Goal: Information Seeking & Learning: Learn about a topic

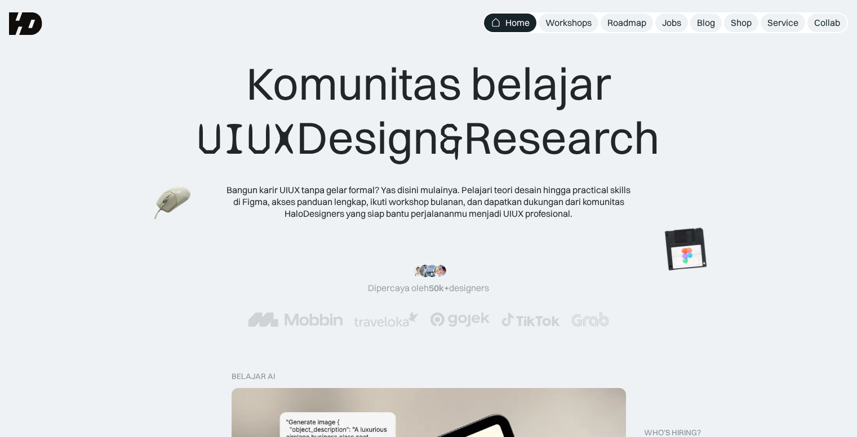
scroll to position [282, 0]
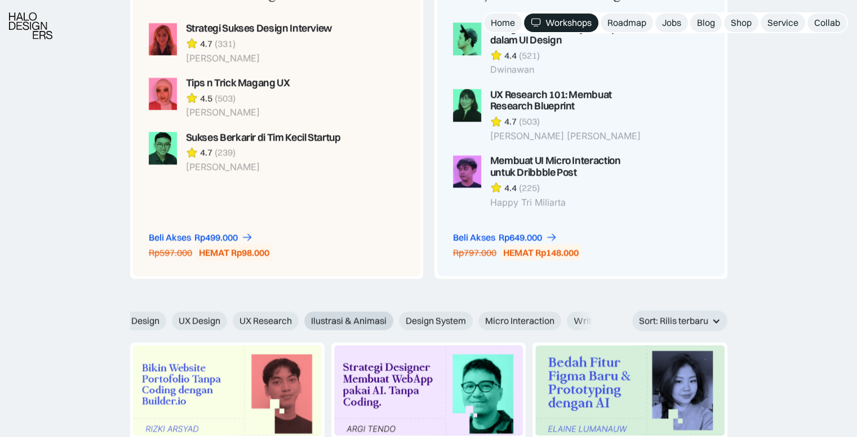
scroll to position [0, 402]
drag, startPoint x: 541, startPoint y: 319, endPoint x: 340, endPoint y: 327, distance: 201.3
click at [340, 327] on div "AI Figma Webflow & Framer Freelance Karir & Hiring UI Kit UI Design UX Design U…" at bounding box center [193, 321] width 837 height 19
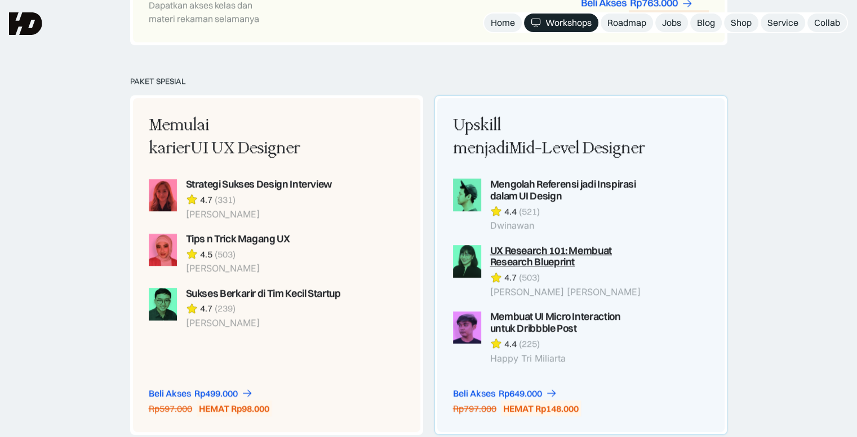
scroll to position [845, 0]
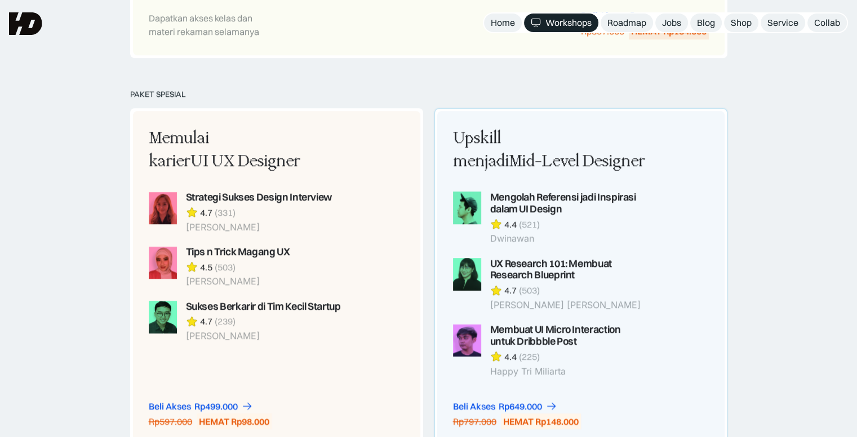
click at [516, 150] on div "Upskill menjadi Mid-Level Designer" at bounding box center [550, 150] width 194 height 47
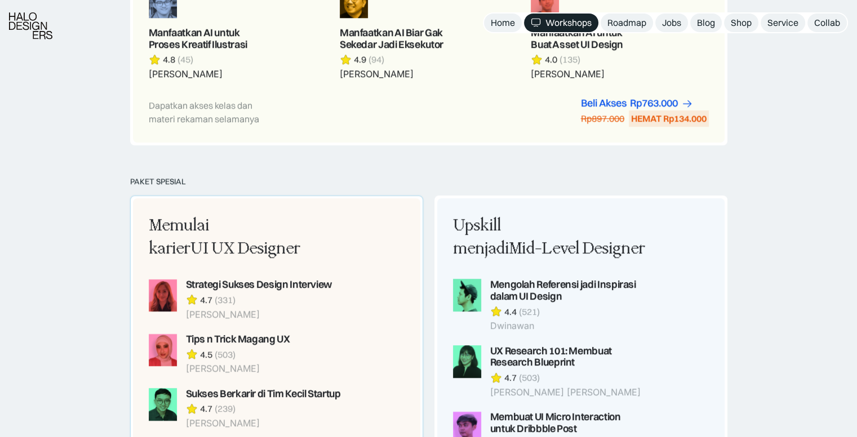
scroll to position [777, 0]
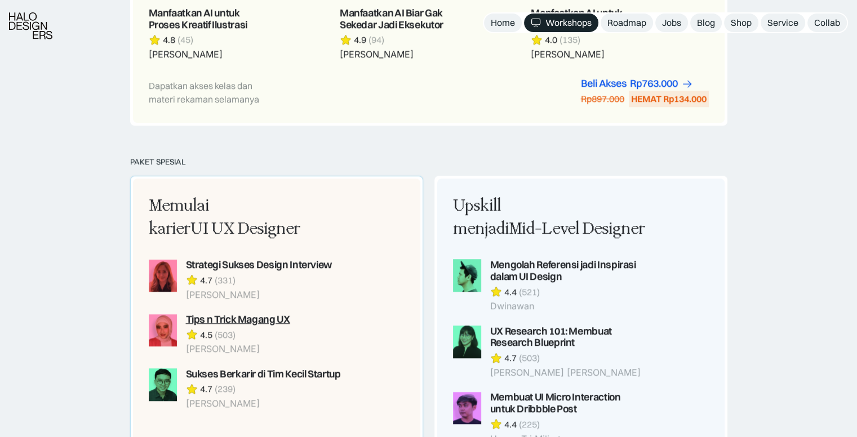
click at [239, 324] on div "Tips n Trick Magang UX" at bounding box center [238, 320] width 104 height 12
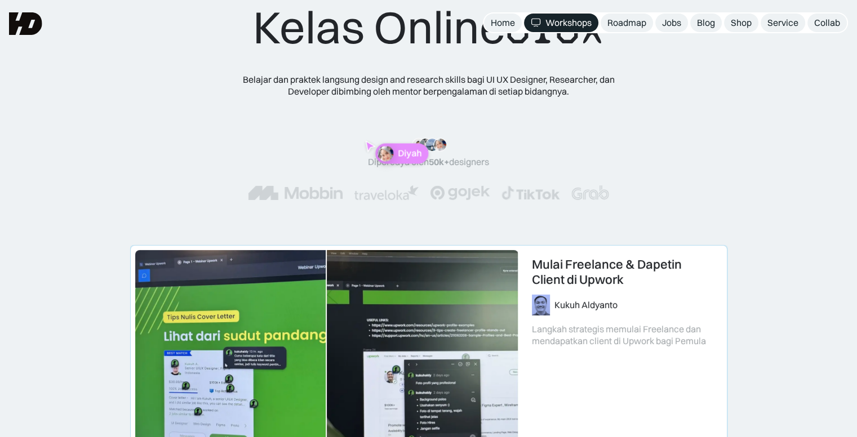
scroll to position [0, 0]
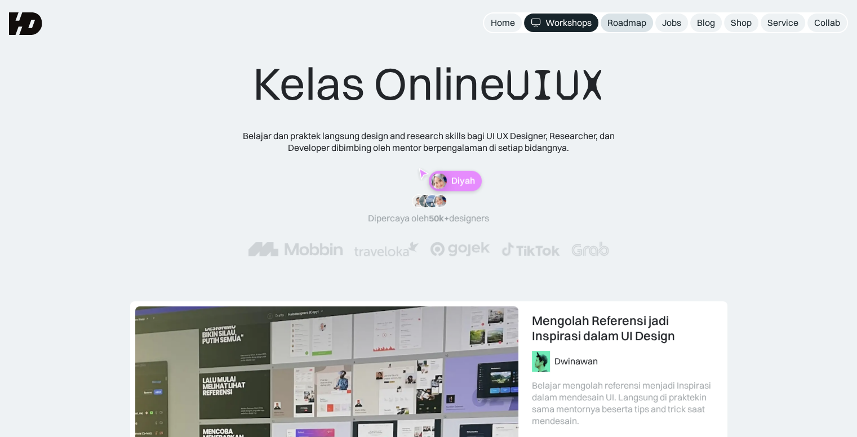
click at [637, 24] on div "Roadmap" at bounding box center [626, 23] width 39 height 12
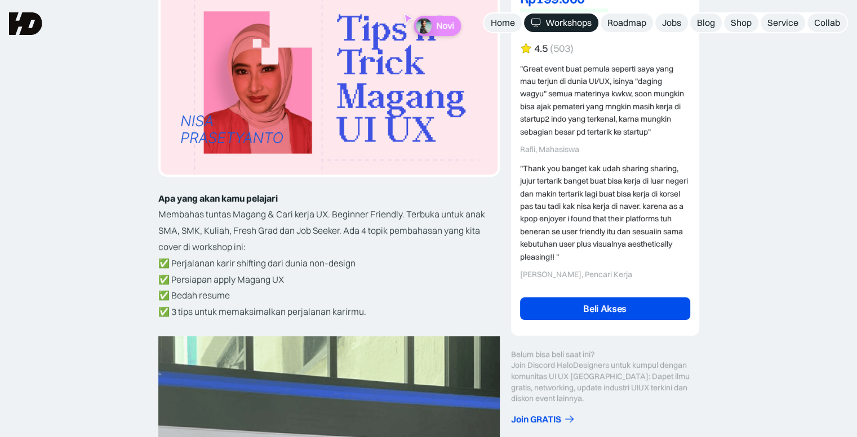
scroll to position [169, 0]
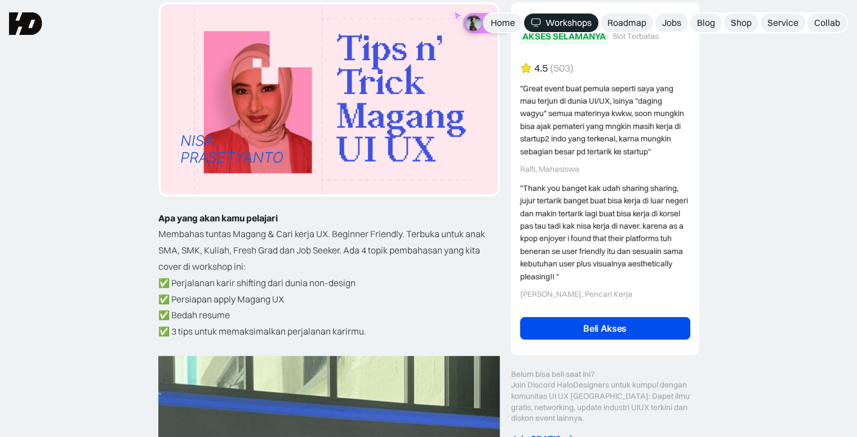
click at [566, 319] on link "Beli Akses" at bounding box center [605, 328] width 170 height 23
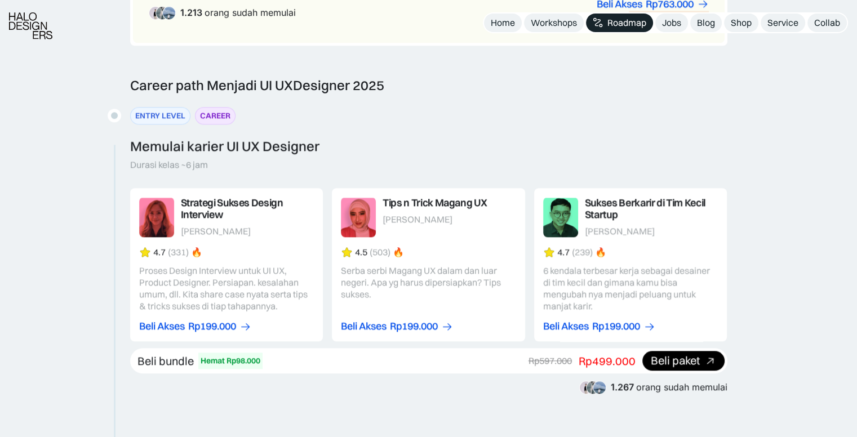
scroll to position [1127, 0]
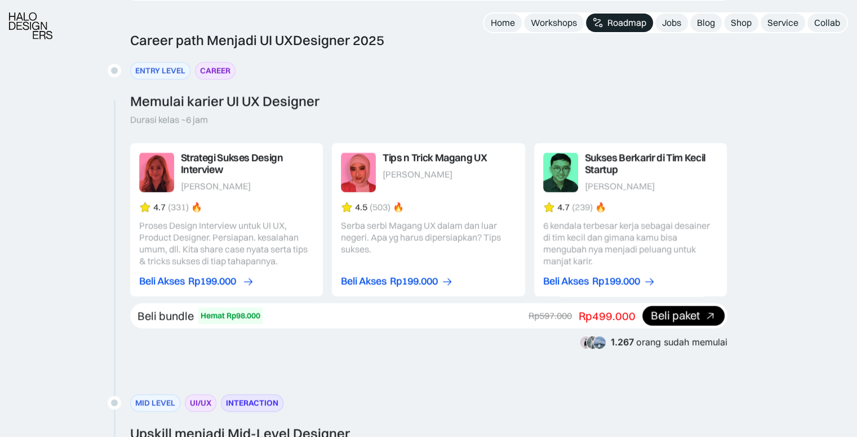
click at [232, 278] on div "Rp199.000" at bounding box center [212, 281] width 48 height 12
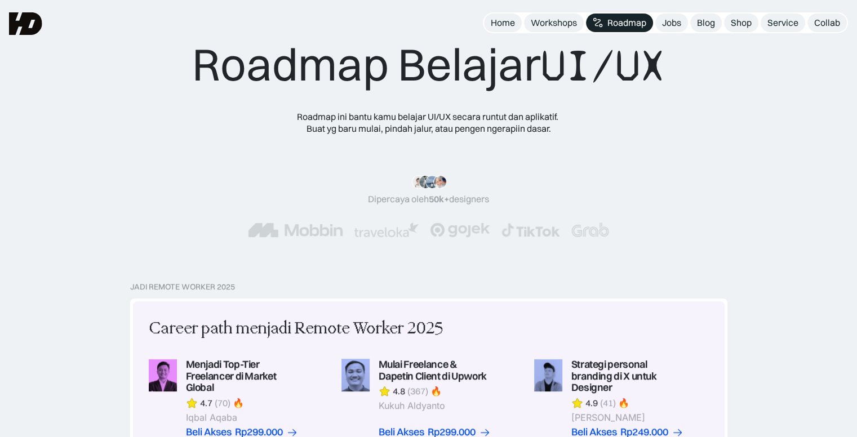
scroll to position [0, 0]
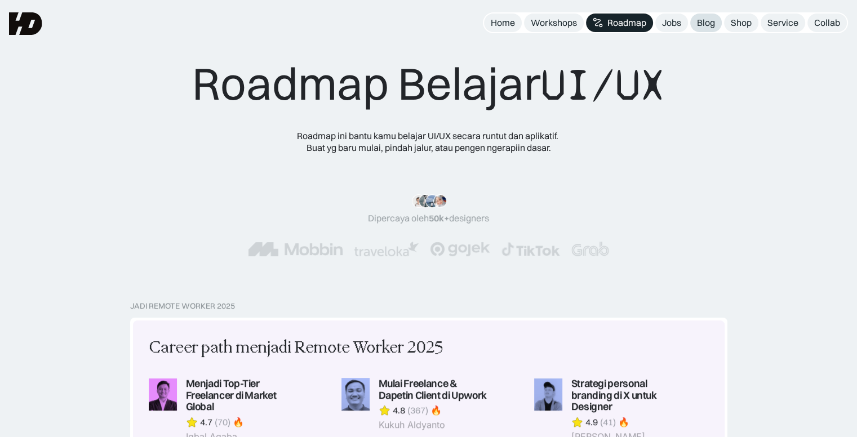
click at [710, 29] on link "Blog" at bounding box center [706, 23] width 32 height 19
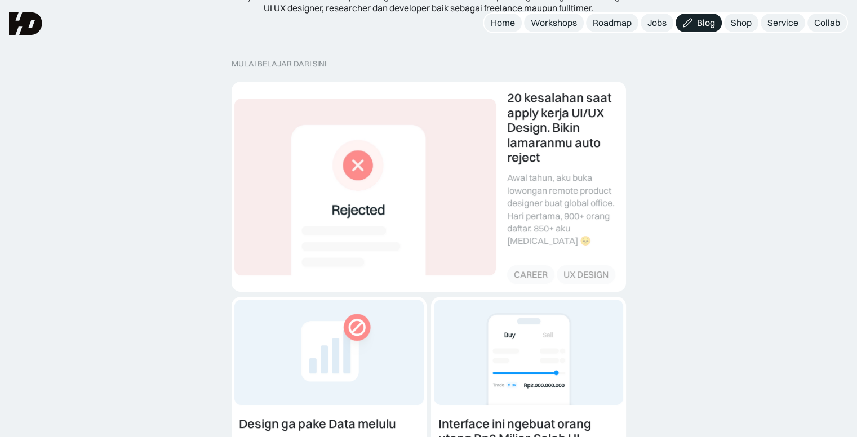
scroll to position [113, 0]
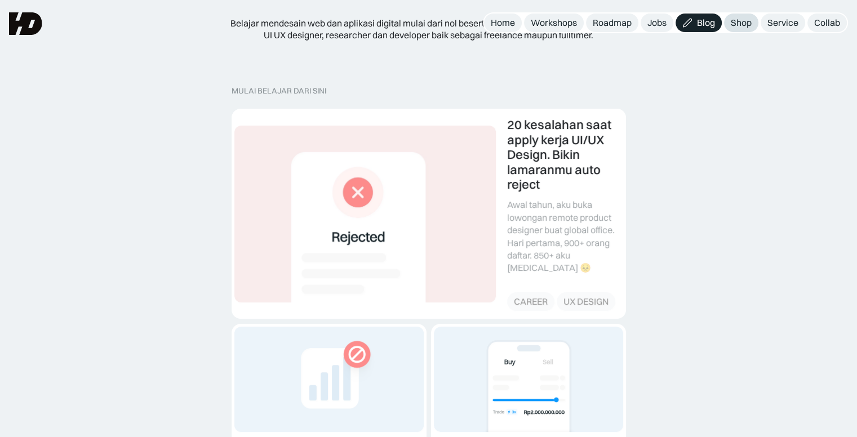
click at [745, 17] on div "Shop" at bounding box center [741, 23] width 21 height 12
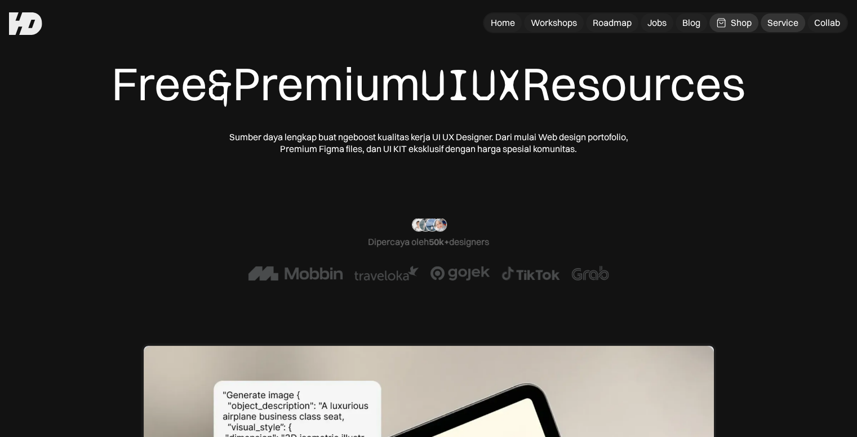
click at [768, 23] on div "Service" at bounding box center [782, 23] width 31 height 12
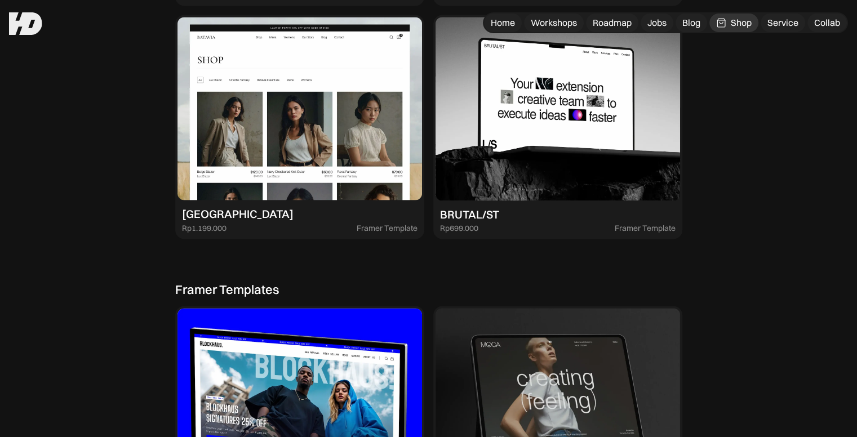
scroll to position [1972, 0]
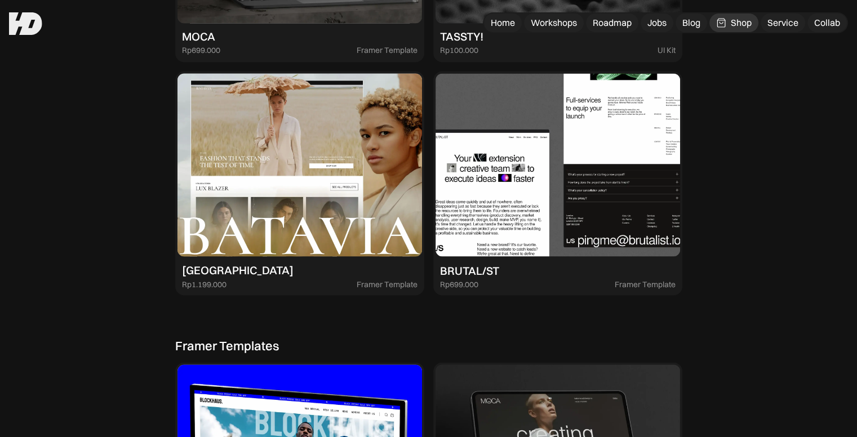
click at [493, 219] on img at bounding box center [557, 165] width 244 height 184
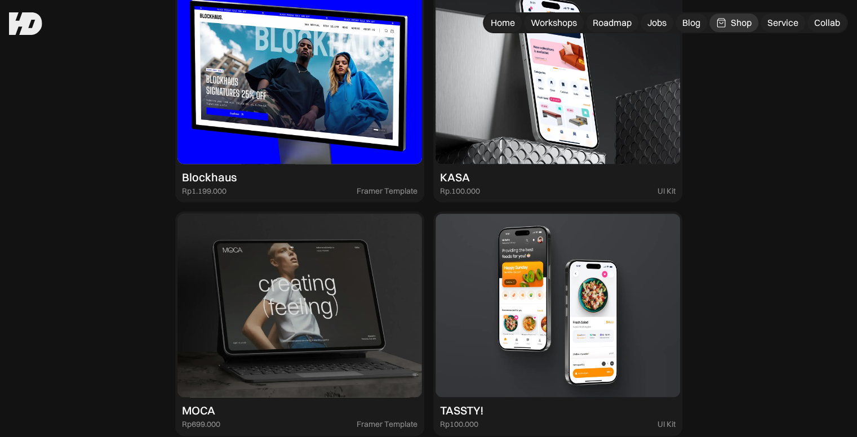
scroll to position [1577, 0]
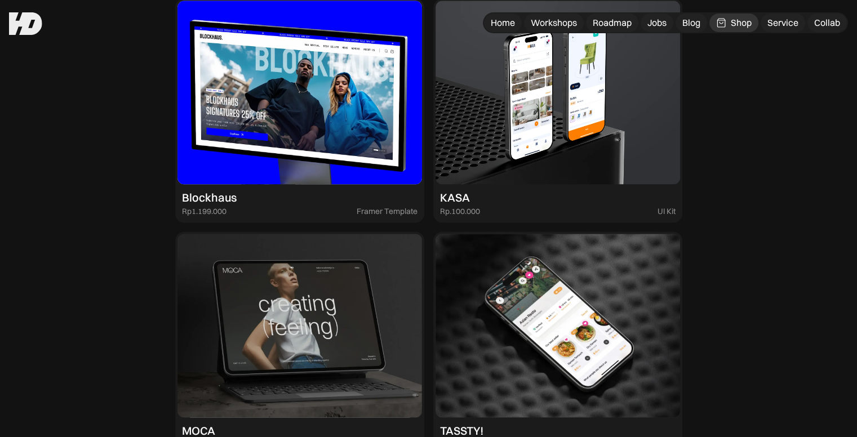
click at [544, 104] on img at bounding box center [557, 93] width 244 height 184
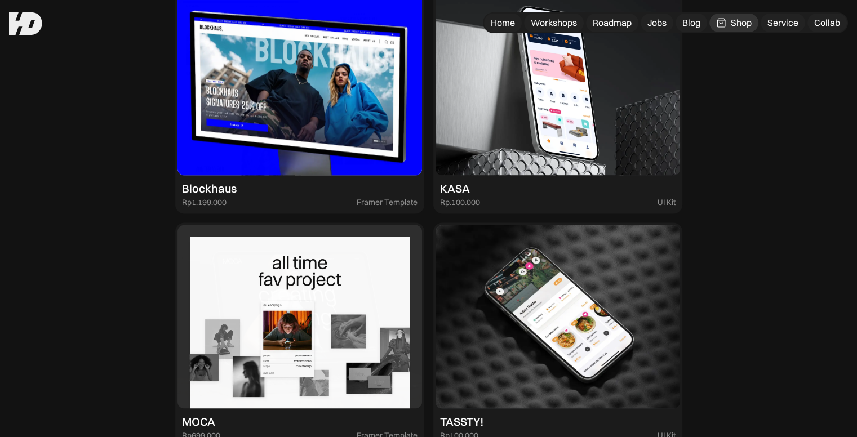
scroll to position [1690, 0]
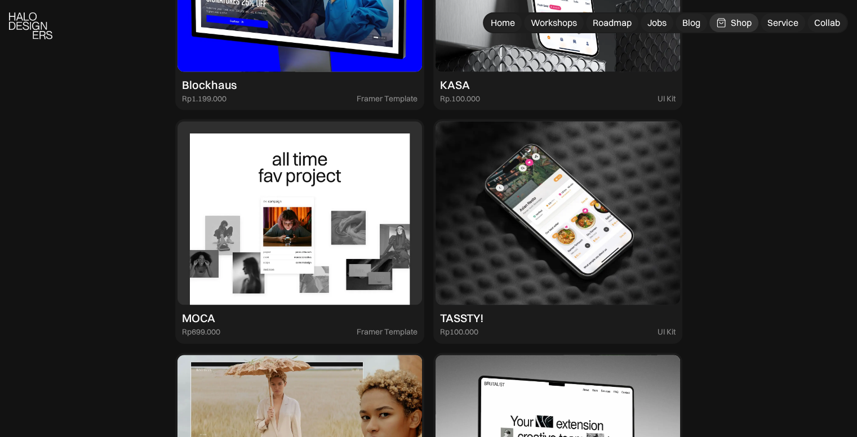
click at [328, 265] on img at bounding box center [299, 213] width 244 height 184
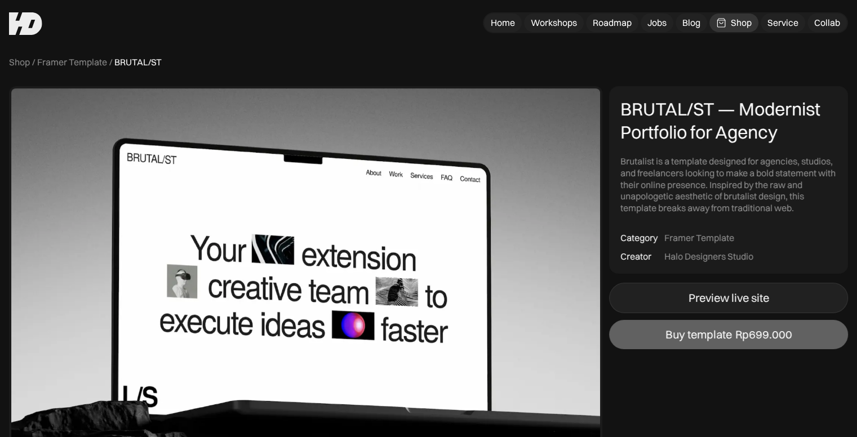
click at [664, 292] on link "Preview live site" at bounding box center [728, 298] width 239 height 30
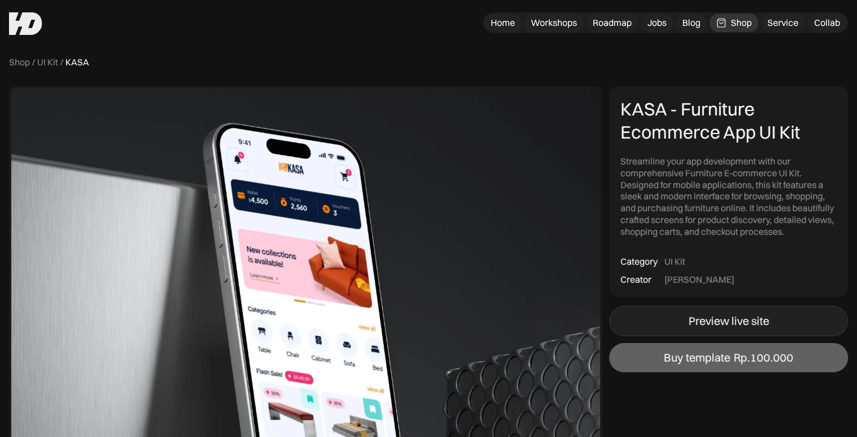
click at [664, 307] on link "Preview live site" at bounding box center [728, 321] width 239 height 30
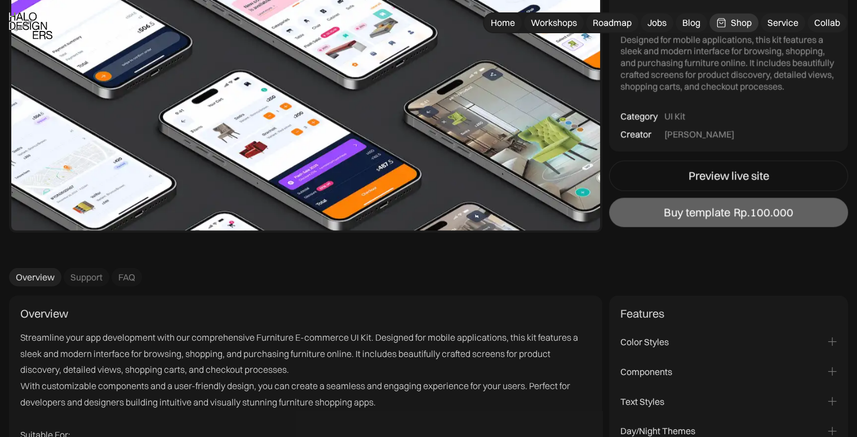
scroll to position [1352, 0]
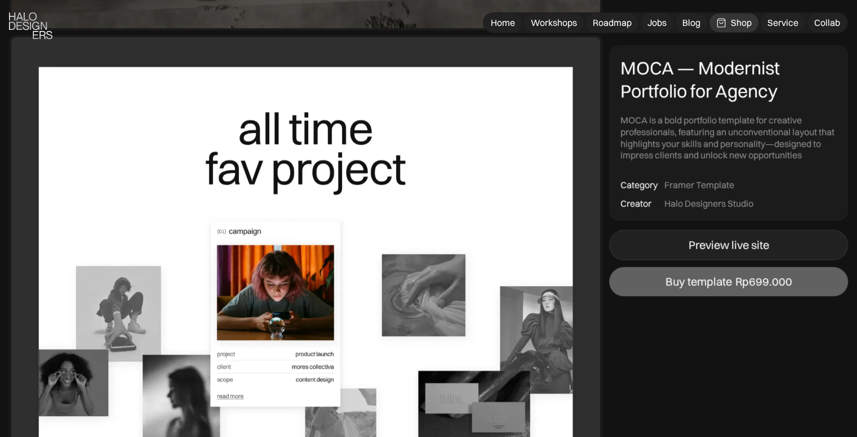
scroll to position [507, 0]
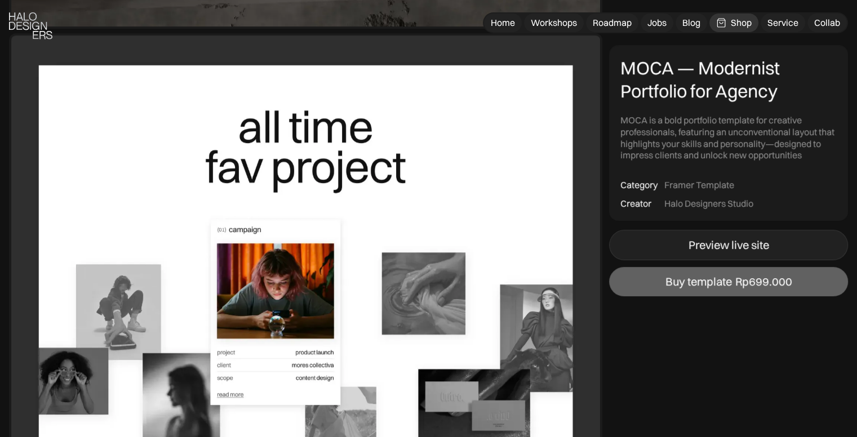
click at [672, 248] on link "Preview live site" at bounding box center [728, 245] width 239 height 30
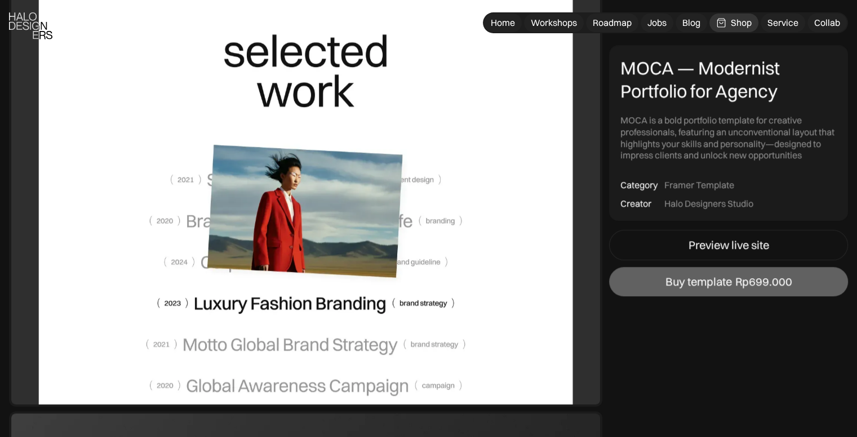
scroll to position [1070, 0]
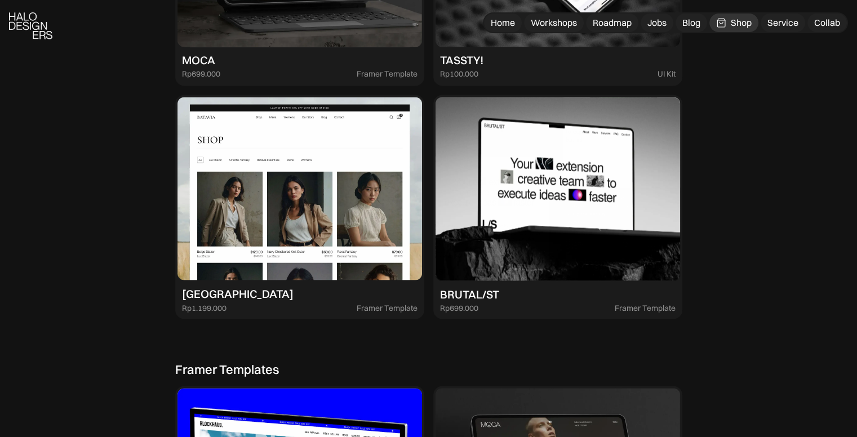
scroll to position [2024, 0]
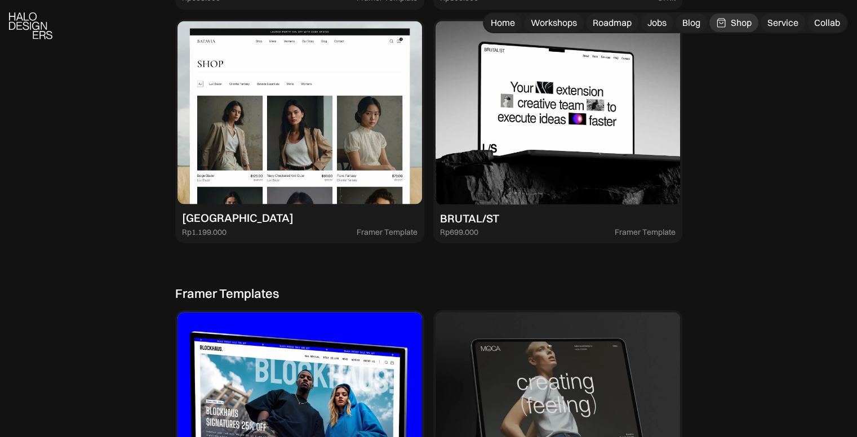
click at [340, 134] on img at bounding box center [299, 113] width 244 height 184
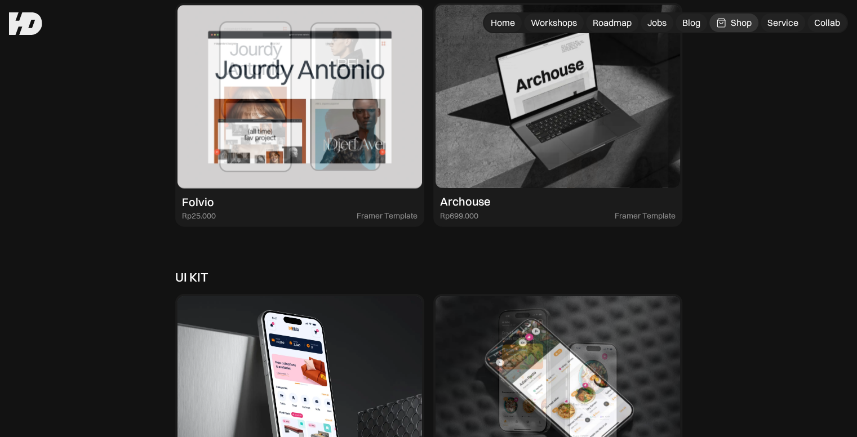
scroll to position [2644, 0]
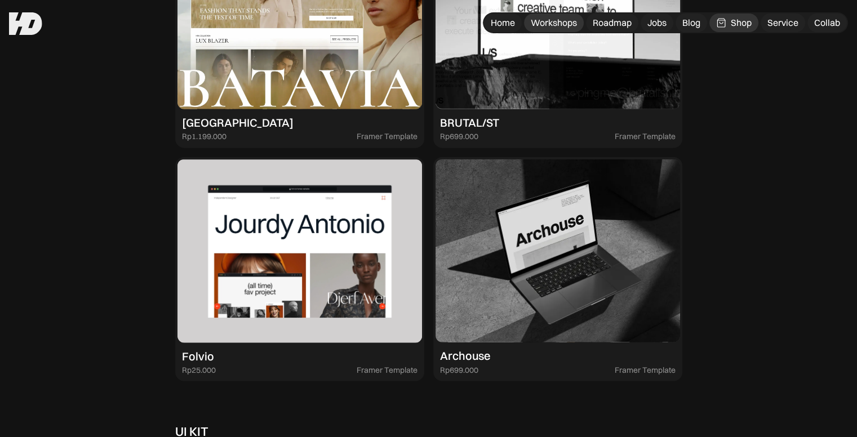
click at [556, 28] on div "Workshops" at bounding box center [554, 23] width 46 height 12
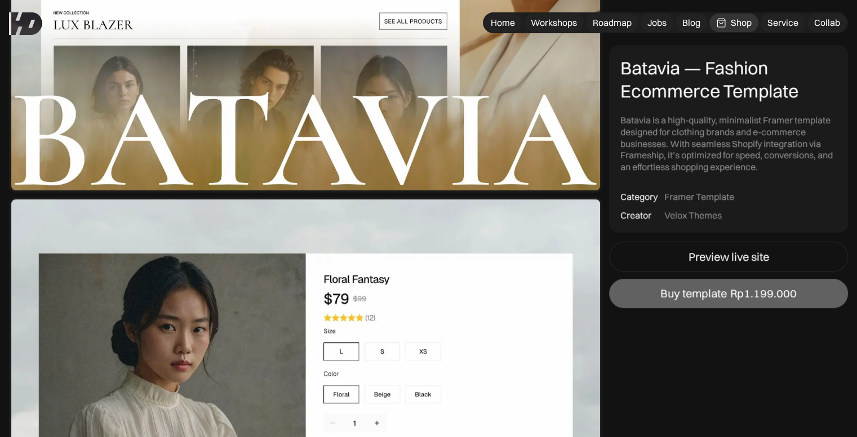
scroll to position [338, 0]
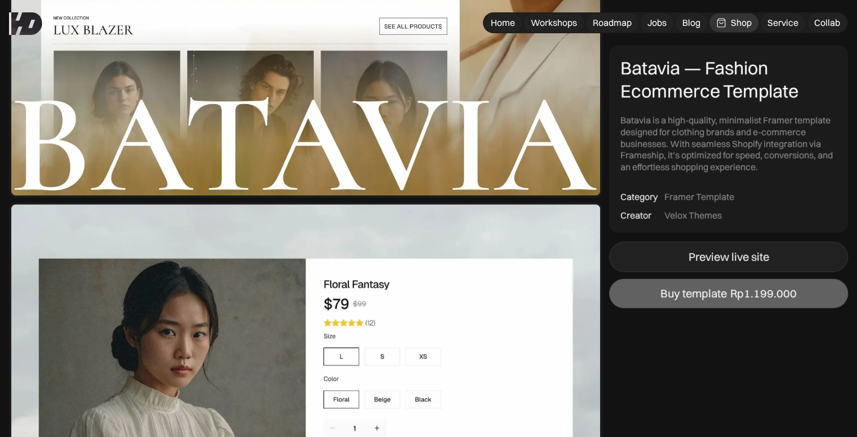
click at [642, 257] on link "Preview live site" at bounding box center [728, 257] width 239 height 30
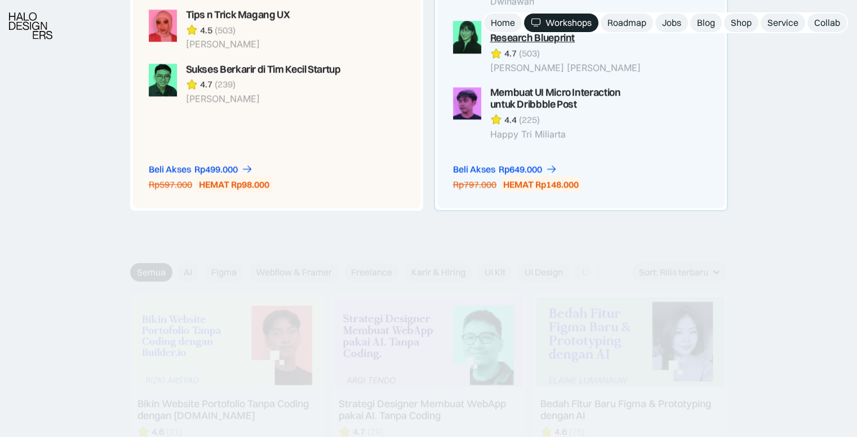
scroll to position [1183, 0]
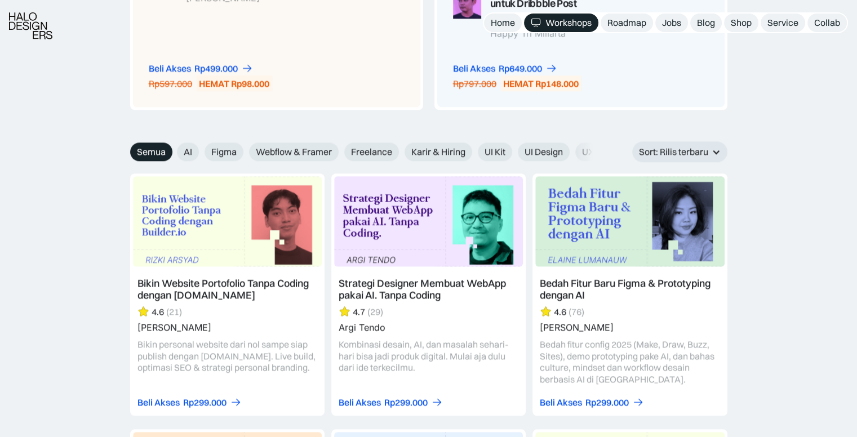
click at [274, 271] on link at bounding box center [227, 295] width 194 height 242
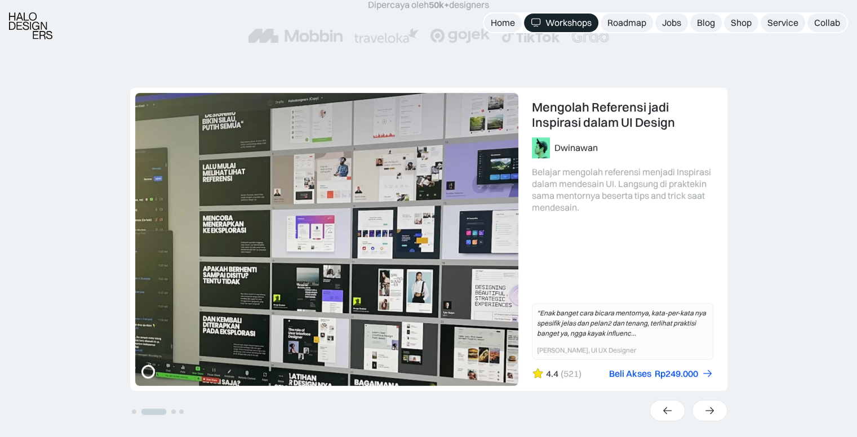
scroll to position [282, 0]
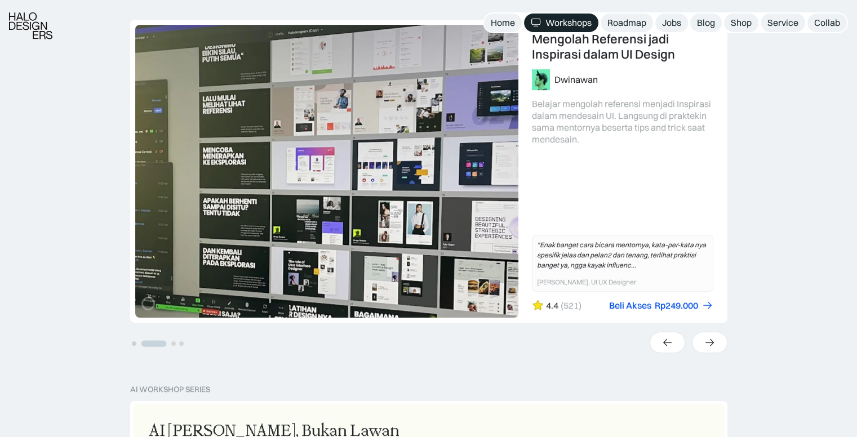
click at [135, 344] on button "Go to slide 1" at bounding box center [134, 343] width 5 height 5
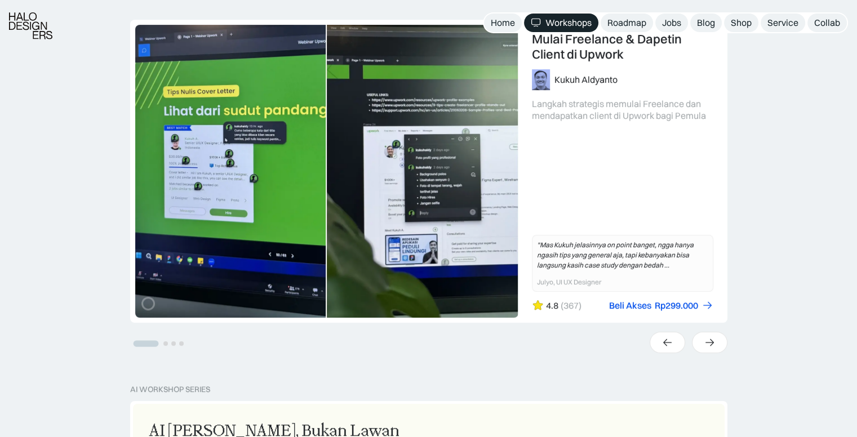
click at [167, 348] on li "Select a slide to show" at bounding box center [166, 343] width 8 height 10
click at [172, 348] on li "Select a slide to show" at bounding box center [174, 343] width 8 height 10
click at [166, 344] on button "Go to slide 2" at bounding box center [165, 343] width 5 height 5
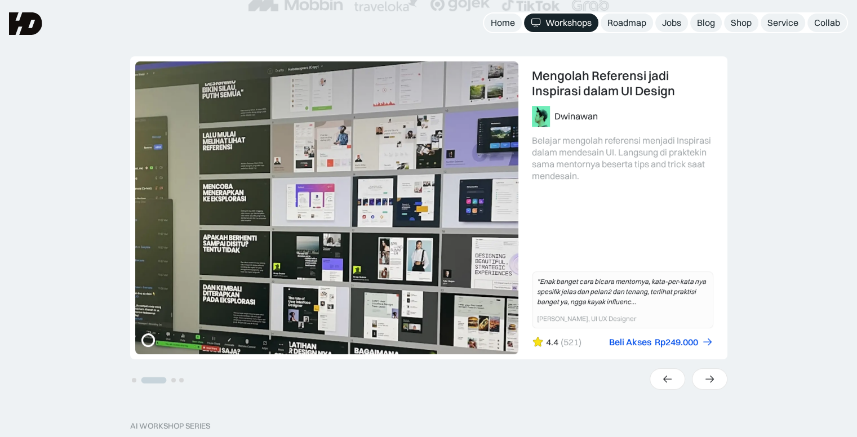
scroll to position [225, 0]
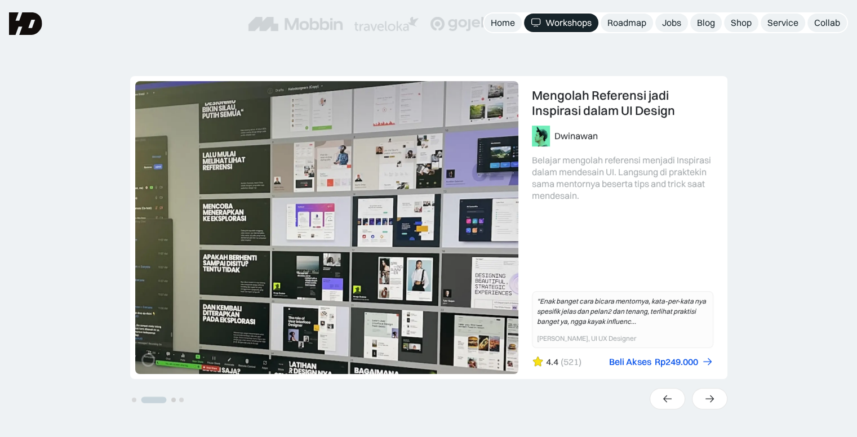
click at [174, 401] on button "Go to slide 3" at bounding box center [173, 400] width 5 height 5
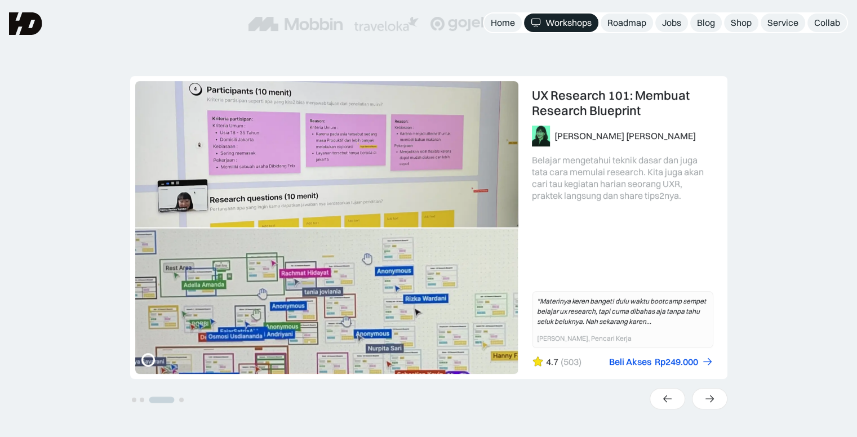
click at [178, 401] on li "Select a slide to show" at bounding box center [181, 399] width 8 height 10
click at [180, 399] on button "Go to slide 4" at bounding box center [181, 400] width 5 height 5
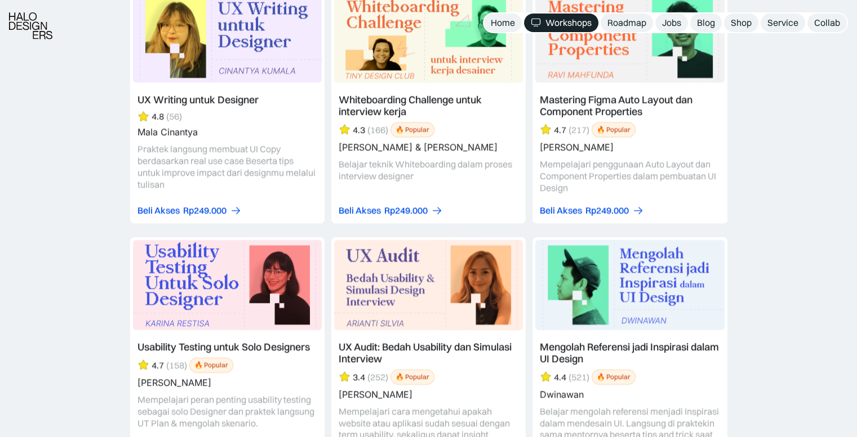
scroll to position [3887, 0]
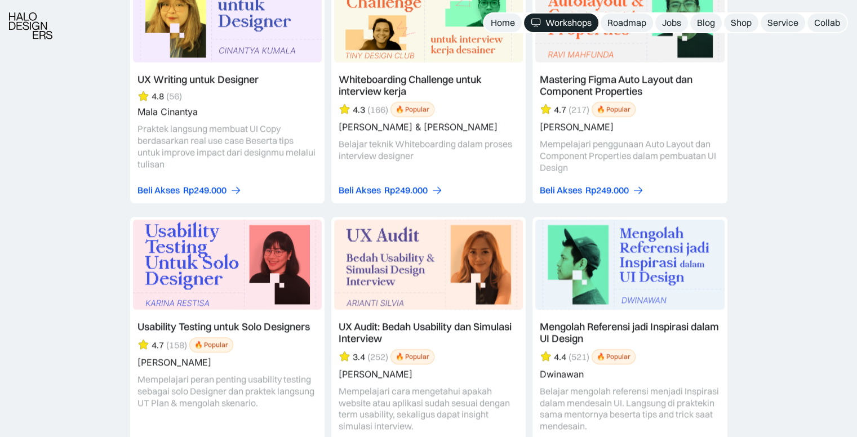
click at [590, 260] on link at bounding box center [629, 340] width 194 height 246
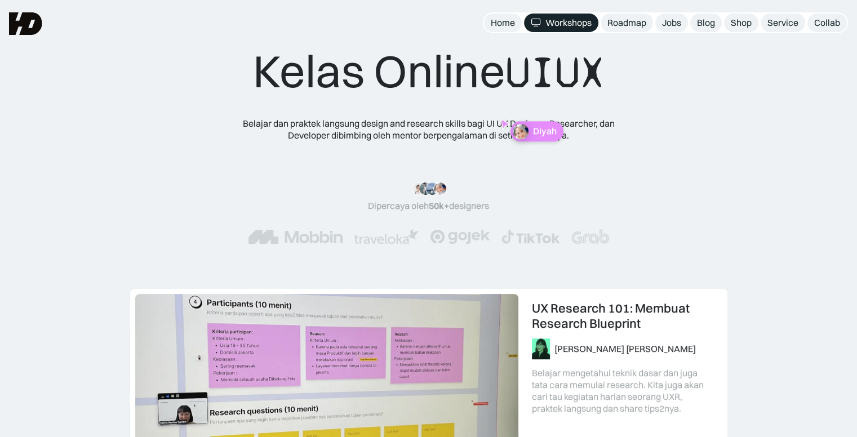
scroll to position [0, 0]
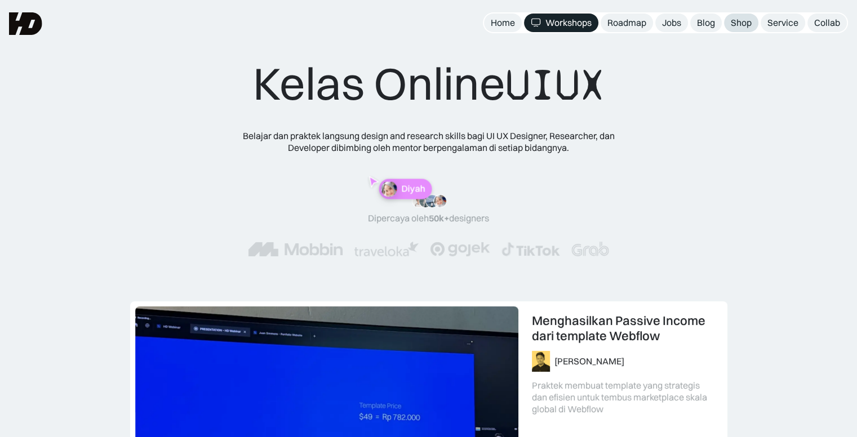
click at [734, 25] on div "Shop" at bounding box center [741, 23] width 21 height 12
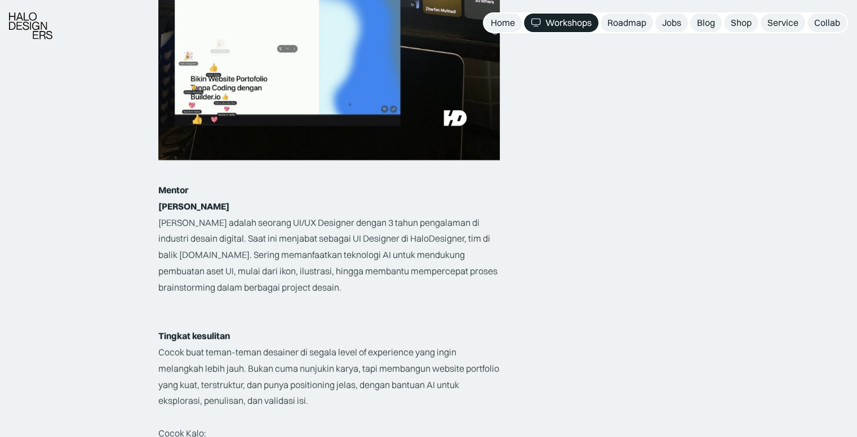
scroll to position [1634, 0]
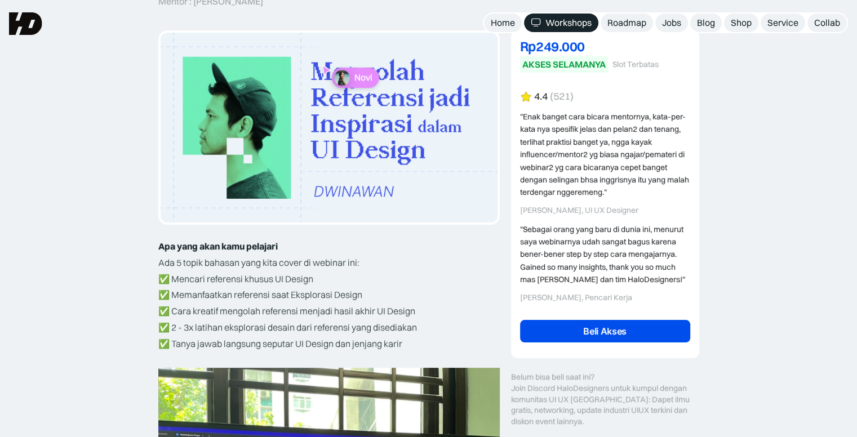
scroll to position [113, 0]
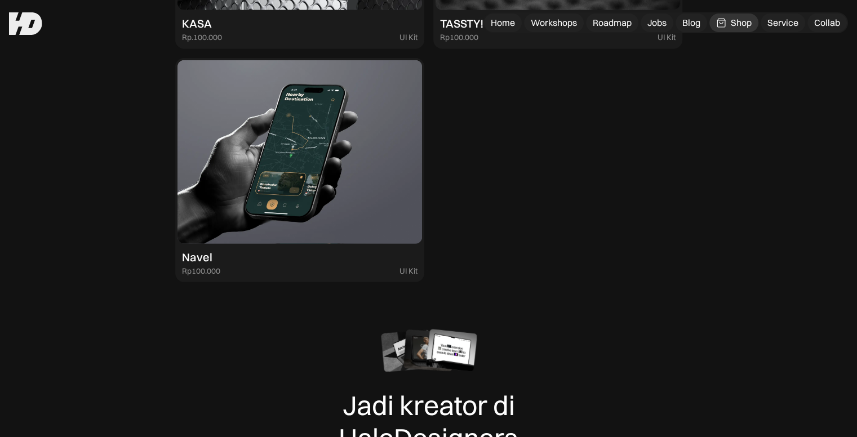
scroll to position [3098, 0]
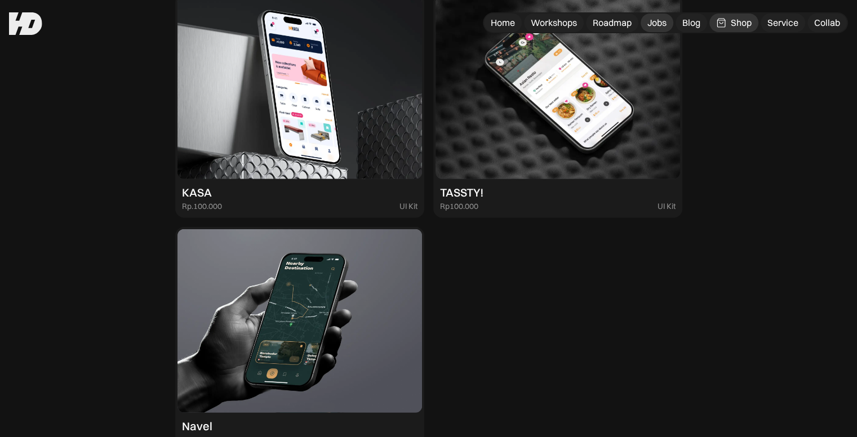
click at [657, 21] on div "Jobs" at bounding box center [656, 23] width 19 height 12
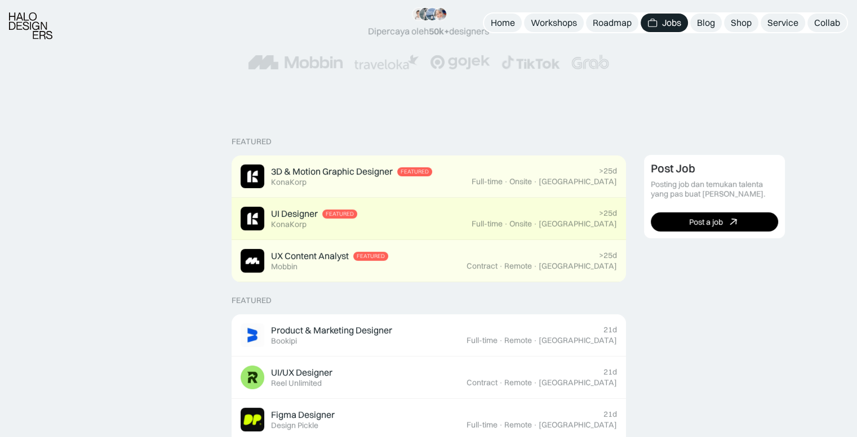
scroll to position [225, 0]
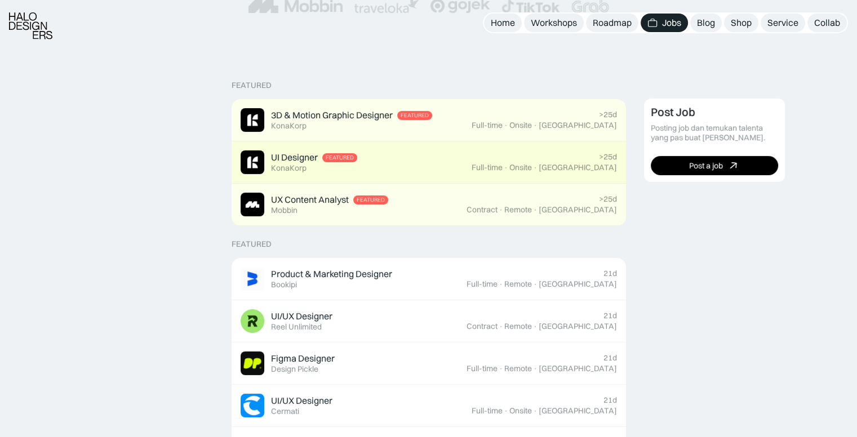
click at [472, 166] on div "UI Designer Featured KonaKorp" at bounding box center [356, 162] width 231 height 24
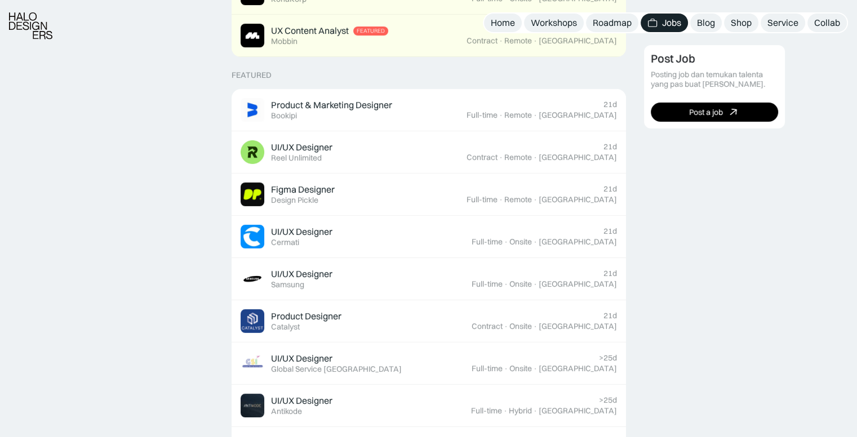
scroll to position [620, 0]
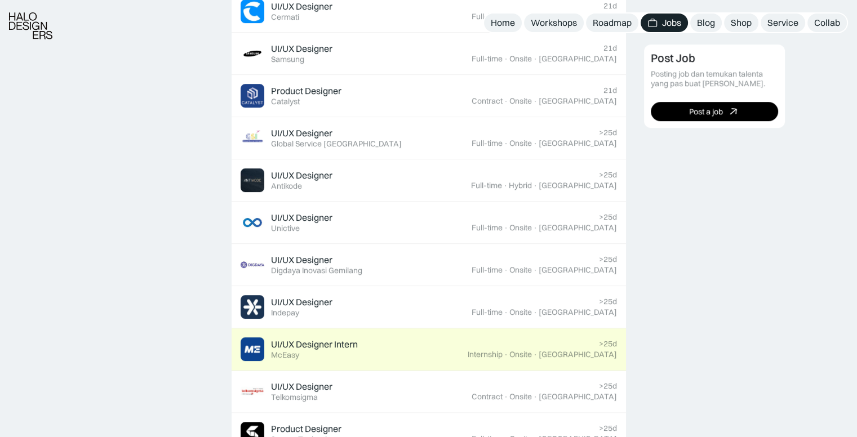
click at [392, 350] on div "UI/UX Designer Intern Featured McEasy" at bounding box center [354, 349] width 227 height 24
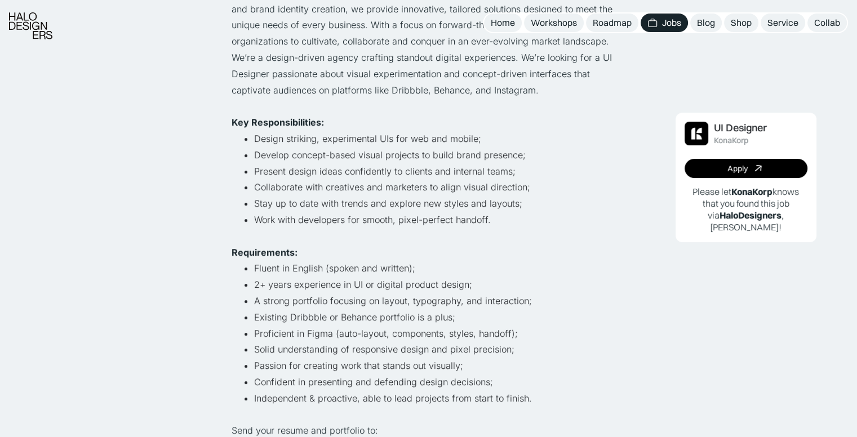
scroll to position [225, 0]
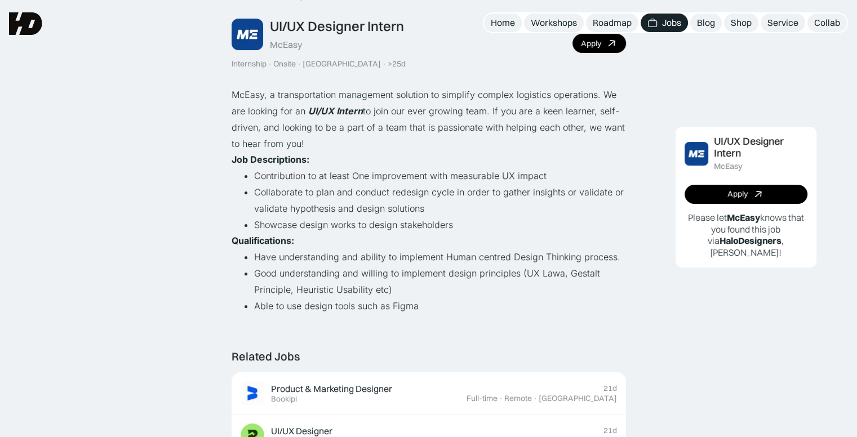
scroll to position [56, 0]
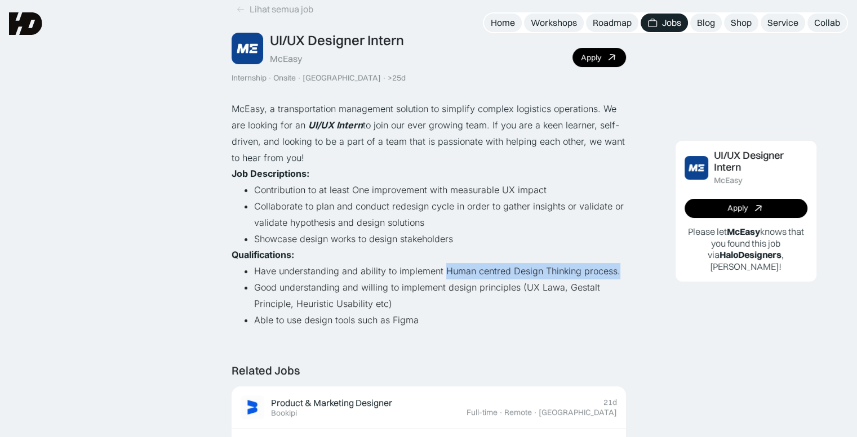
drag, startPoint x: 442, startPoint y: 270, endPoint x: 620, endPoint y: 266, distance: 178.1
click at [620, 266] on li "Have understanding and ability to implement Human centred Design Thinking proce…" at bounding box center [440, 271] width 372 height 16
copy li "Human centred Design Thinking process."
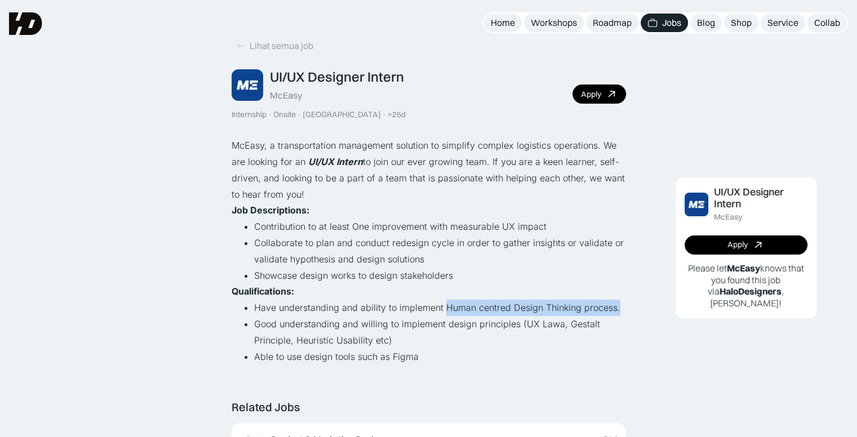
scroll to position [0, 0]
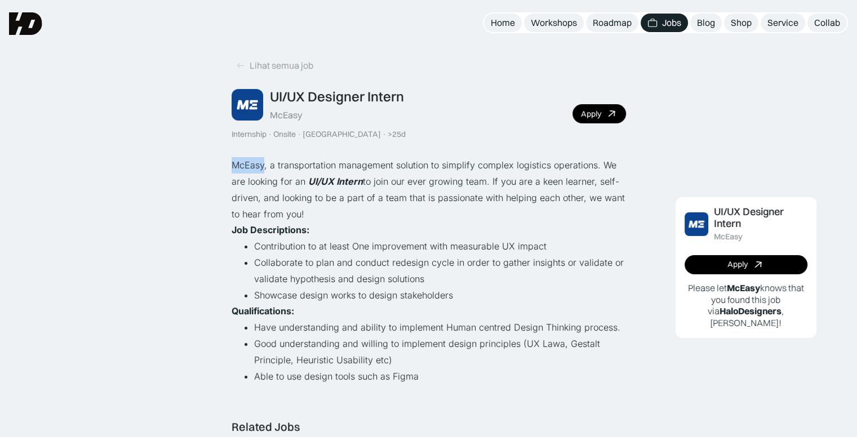
drag, startPoint x: 230, startPoint y: 163, endPoint x: 263, endPoint y: 173, distance: 34.2
copy p "McEasy"
click at [556, 21] on div "Workshops" at bounding box center [554, 23] width 46 height 12
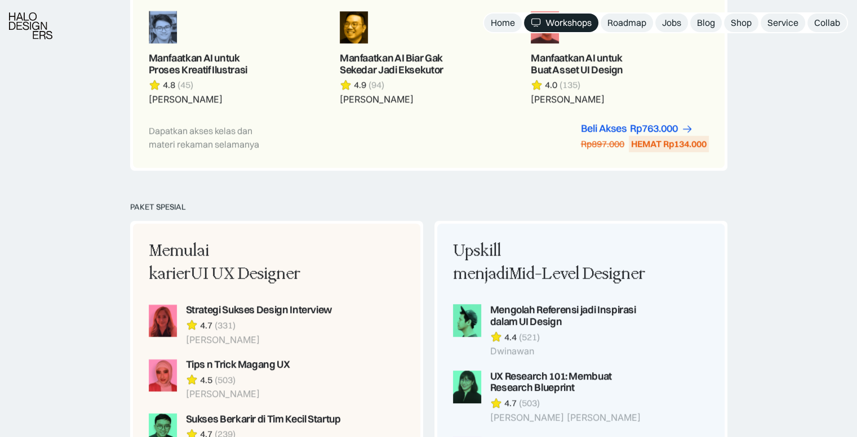
scroll to position [789, 0]
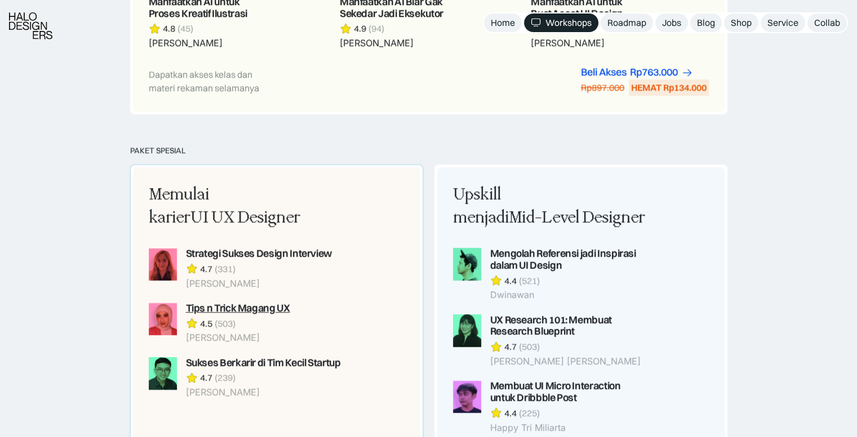
click at [281, 306] on div "Tips n Trick Magang UX" at bounding box center [238, 309] width 104 height 12
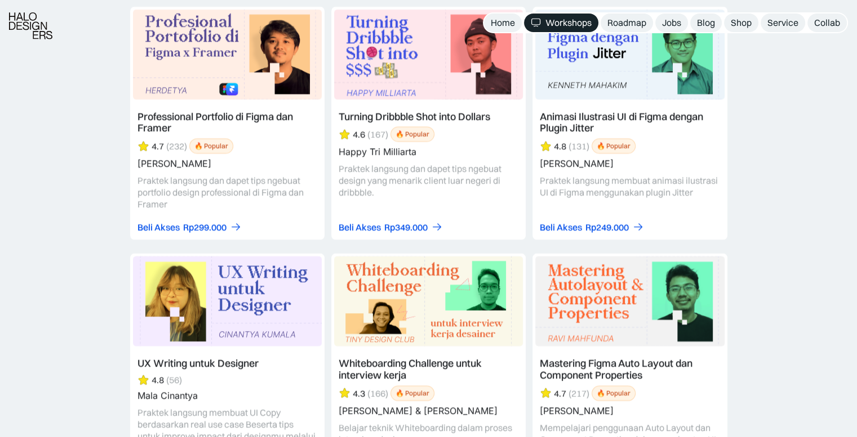
scroll to position [3605, 0]
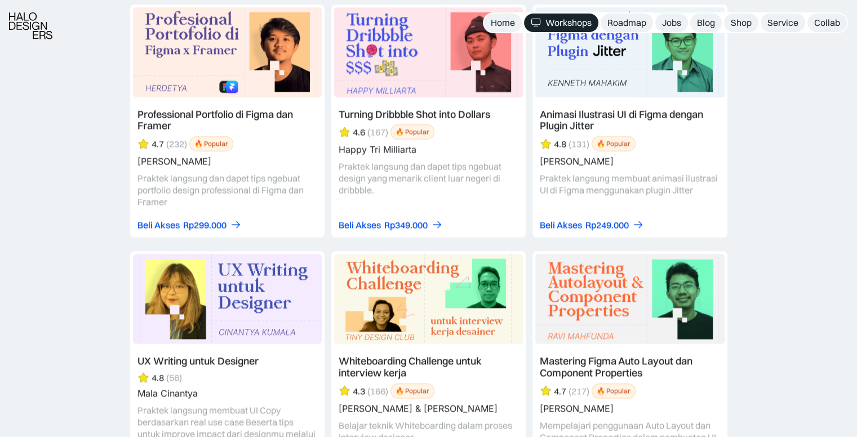
click at [590, 278] on link at bounding box center [629, 368] width 194 height 234
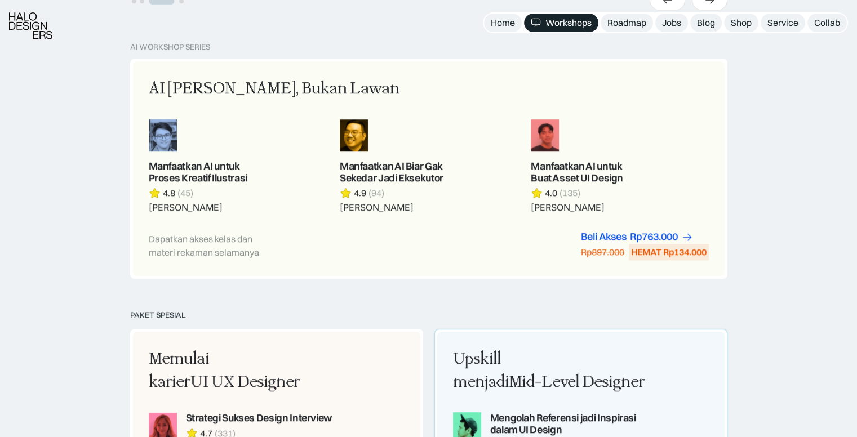
scroll to position [886, 0]
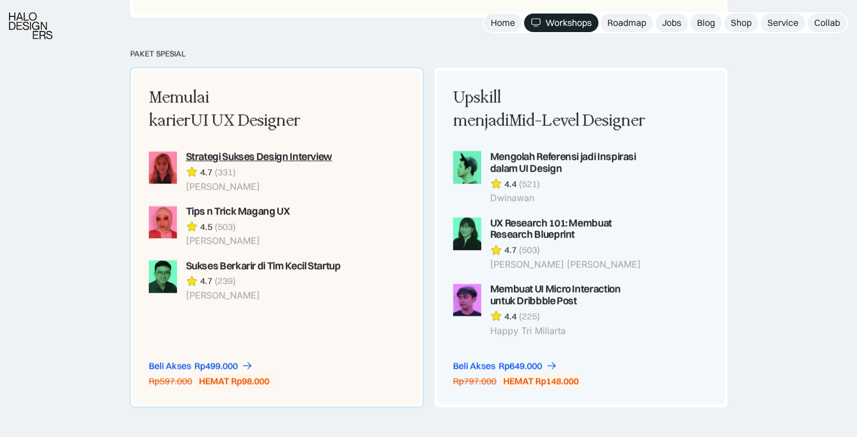
click at [257, 157] on div "Strategi Sukses Design Interview" at bounding box center [259, 157] width 146 height 12
click at [232, 210] on div "Tips n Trick Magang UX" at bounding box center [238, 212] width 104 height 12
click at [237, 264] on div "Sukses Berkarir di Tim Kecil Startup" at bounding box center [263, 266] width 155 height 12
click at [269, 206] on div "Tips n Trick Magang UX" at bounding box center [238, 212] width 104 height 12
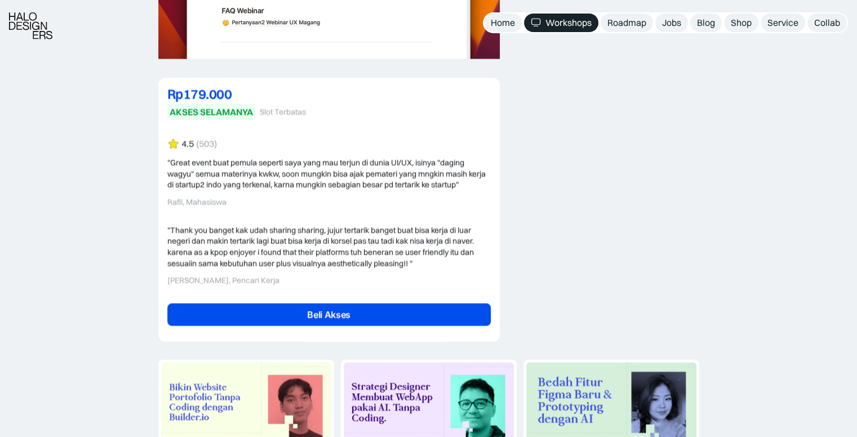
scroll to position [2422, 0]
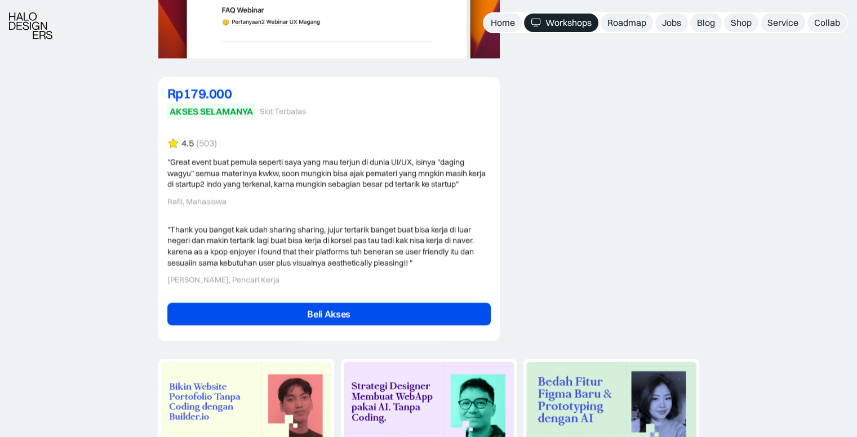
click at [410, 303] on link "Beli Akses" at bounding box center [328, 314] width 323 height 23
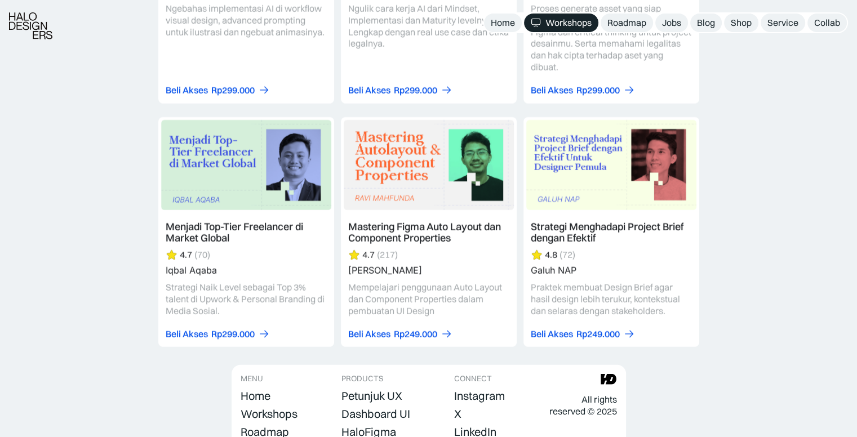
scroll to position [3267, 0]
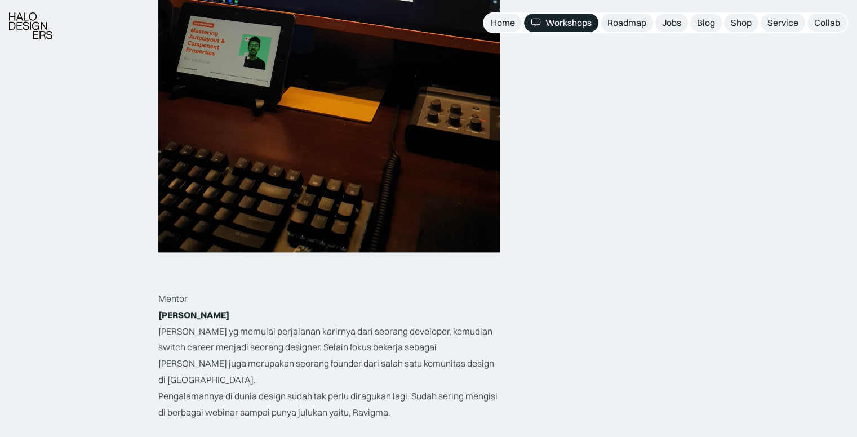
scroll to position [1859, 0]
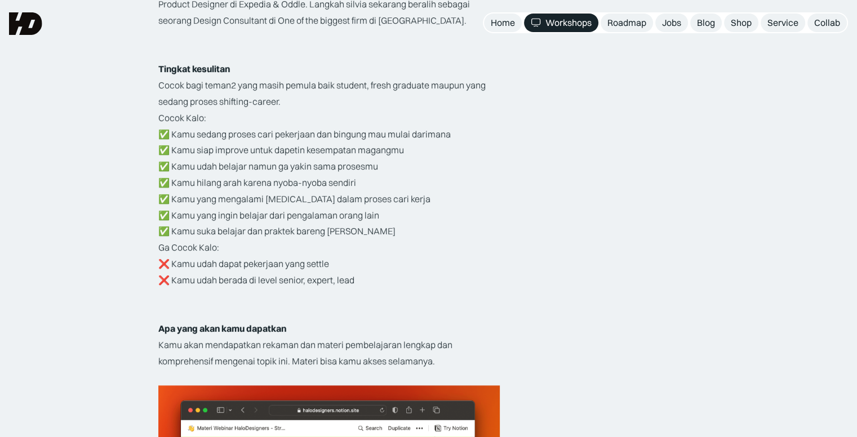
scroll to position [1690, 0]
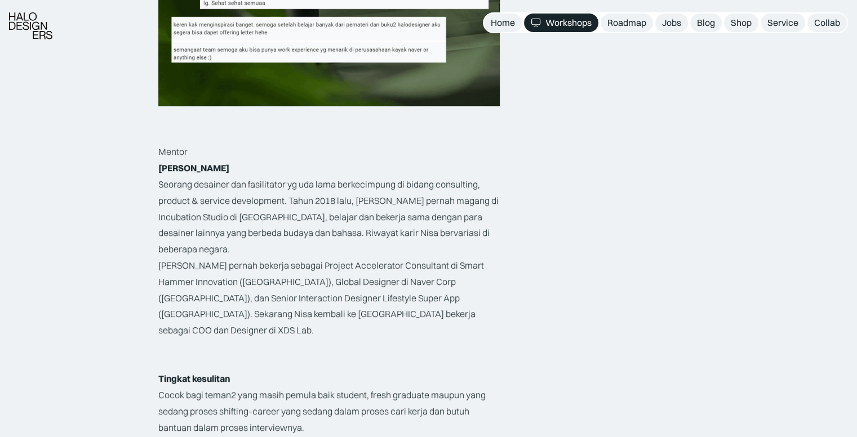
scroll to position [1690, 0]
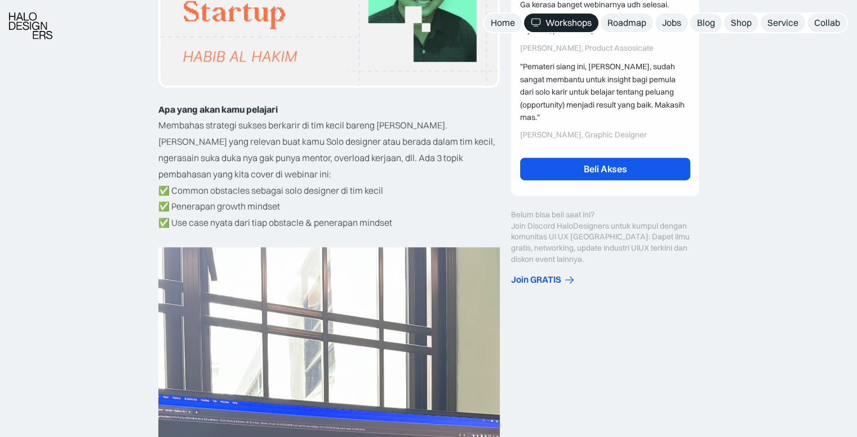
scroll to position [282, 0]
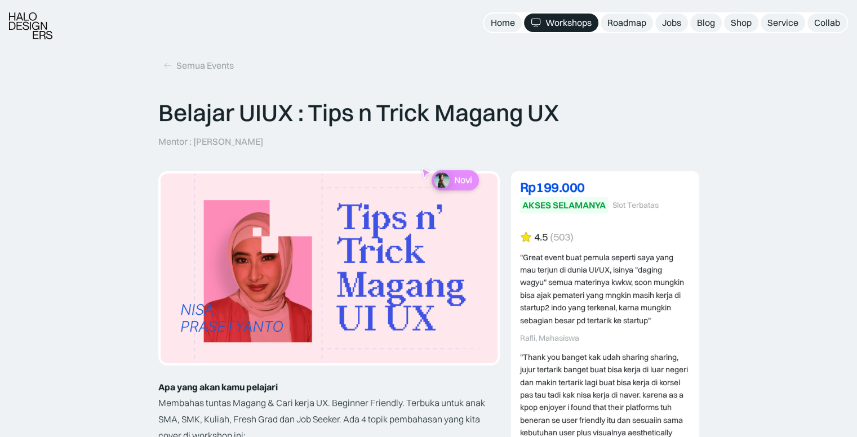
scroll to position [338, 0]
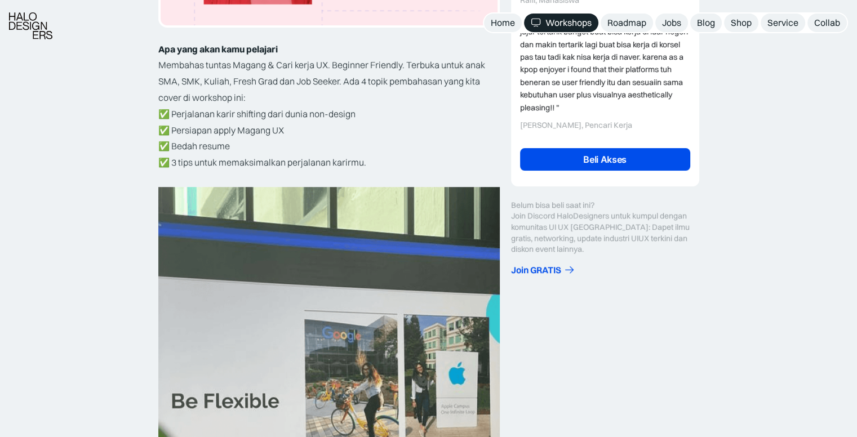
click at [546, 159] on link "Beli Akses" at bounding box center [605, 159] width 170 height 23
